Goal: Register for event/course: Sign up to attend an event or enroll in a course

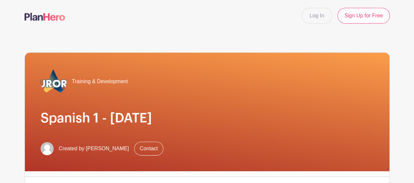
click at [228, 95] on div "Training & Development Spanish 1 - [DATE] Created by [PERSON_NAME] Contact" at bounding box center [207, 112] width 365 height 119
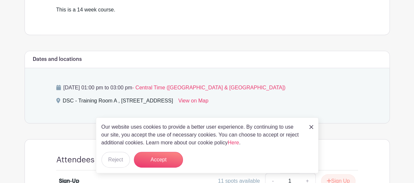
scroll to position [249, 0]
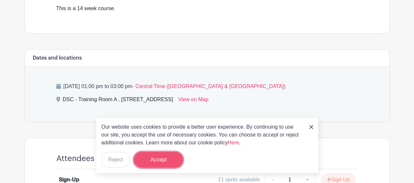
click at [156, 165] on button "Accept" at bounding box center [158, 160] width 49 height 16
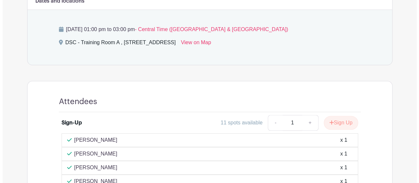
scroll to position [294, 0]
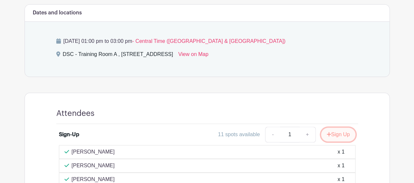
click at [336, 137] on button "Sign Up" at bounding box center [338, 135] width 34 height 14
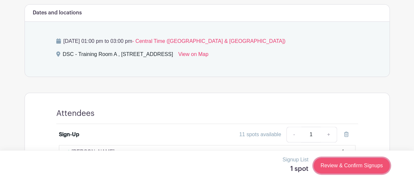
click at [344, 169] on link "Review & Confirm Signups" at bounding box center [352, 166] width 76 height 16
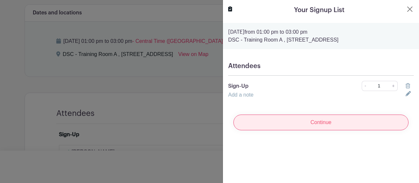
click at [305, 128] on input "Continue" at bounding box center [321, 123] width 175 height 16
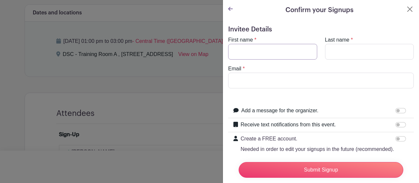
click at [260, 58] on input "First name" at bounding box center [272, 52] width 89 height 16
type input "[PERSON_NAME]"
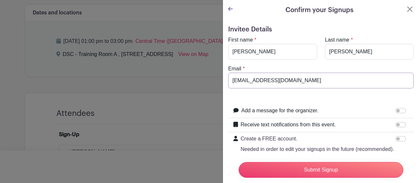
click at [276, 79] on input "[EMAIL_ADDRESS][DOMAIN_NAME]" at bounding box center [321, 81] width 186 height 16
type input "[EMAIL_ADDRESS][DOMAIN_NAME]"
click at [289, 110] on label "Add a message for the organizer." at bounding box center [279, 111] width 77 height 8
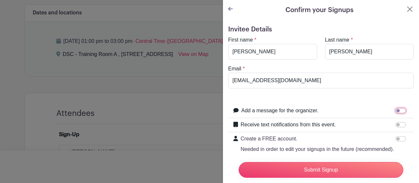
click at [396, 110] on input "Add a message for the organizer." at bounding box center [401, 110] width 10 height 5
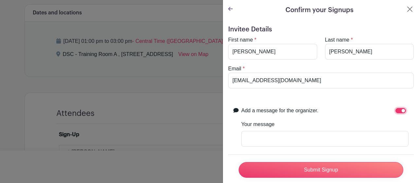
click at [397, 112] on input "Add a message for the organizer." at bounding box center [401, 110] width 10 height 5
checkbox input "false"
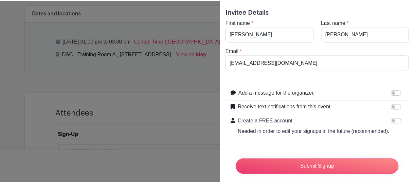
scroll to position [29, 0]
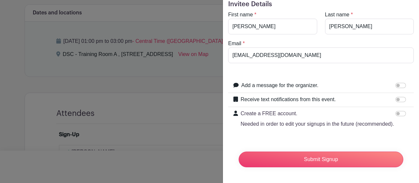
click at [330, 96] on label "Receive text notifications from this event." at bounding box center [288, 100] width 95 height 8
click at [396, 97] on input "Receive text notifications from this event." at bounding box center [401, 99] width 10 height 5
checkbox input "true"
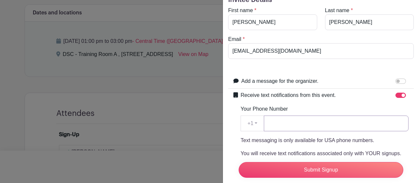
click at [295, 123] on input "Your Phone Number" at bounding box center [336, 124] width 145 height 16
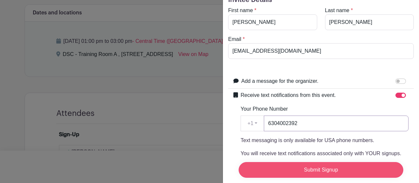
type input "6304002392"
click at [324, 164] on input "Submit Signup" at bounding box center [321, 170] width 165 height 16
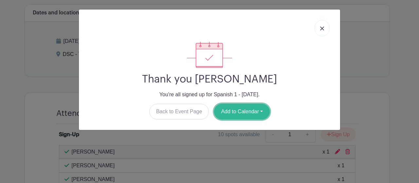
click at [257, 106] on button "Add to Calendar" at bounding box center [242, 112] width 56 height 16
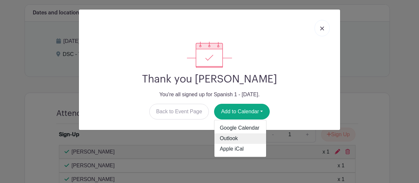
click at [233, 137] on link "Outlook" at bounding box center [241, 139] width 52 height 10
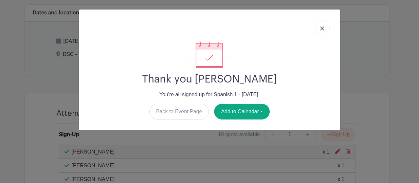
click at [325, 26] on link at bounding box center [322, 28] width 15 height 16
